Goal: Task Accomplishment & Management: Use online tool/utility

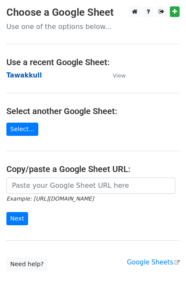
click at [33, 74] on strong "Tawakkull" at bounding box center [23, 75] width 35 height 8
click at [24, 76] on strong "Tawakkull" at bounding box center [23, 75] width 35 height 8
click at [29, 73] on strong "Tawakkull" at bounding box center [23, 75] width 35 height 8
click at [90, 126] on main "Choose a Google Sheet Use one of the options below... Use a recent Google Sheet…" at bounding box center [93, 138] width 186 height 264
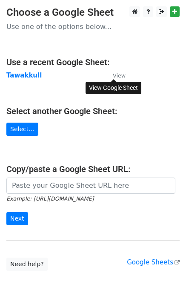
click at [117, 75] on small "View" at bounding box center [119, 75] width 13 height 6
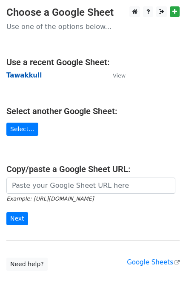
click at [27, 75] on strong "Tawakkull" at bounding box center [23, 75] width 35 height 8
click at [24, 72] on strong "Tawakkull" at bounding box center [23, 75] width 35 height 8
